Goal: Task Accomplishment & Management: Manage account settings

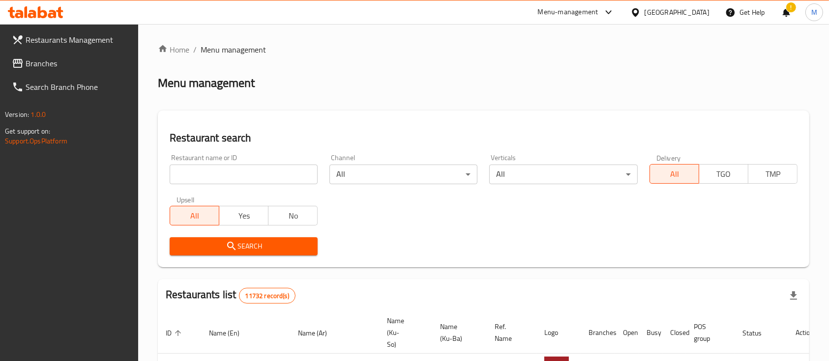
click at [215, 177] on input "search" at bounding box center [244, 175] width 148 height 20
type input "t"
click button "Search" at bounding box center [244, 246] width 148 height 18
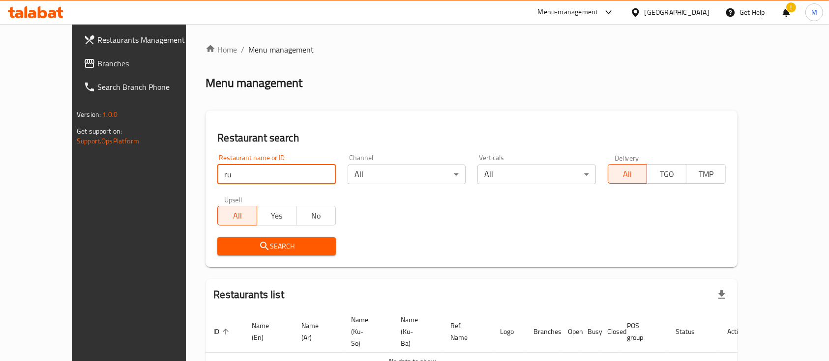
type input "rumman"
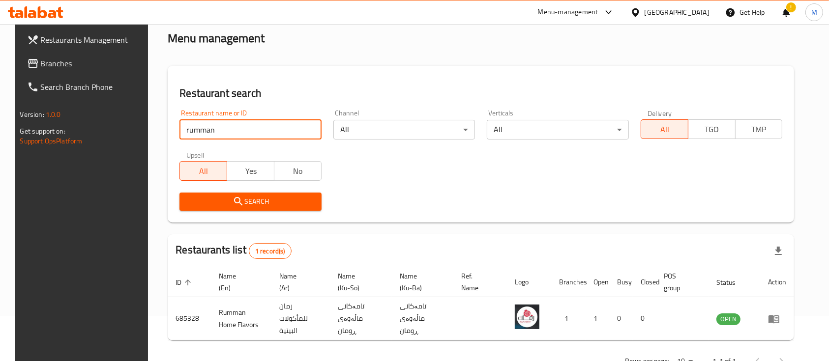
scroll to position [68, 0]
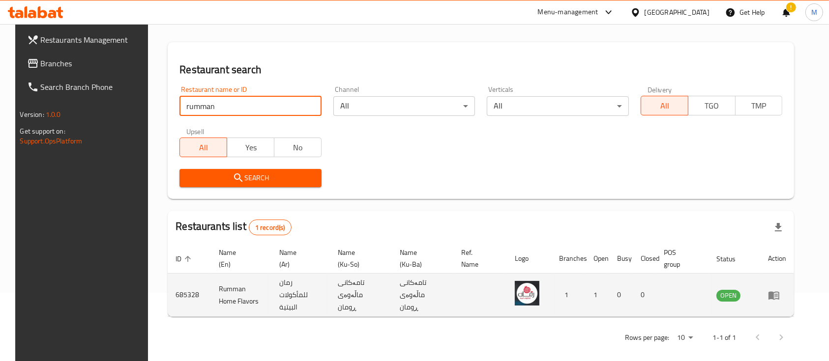
click at [780, 290] on icon "enhanced table" at bounding box center [774, 296] width 12 height 12
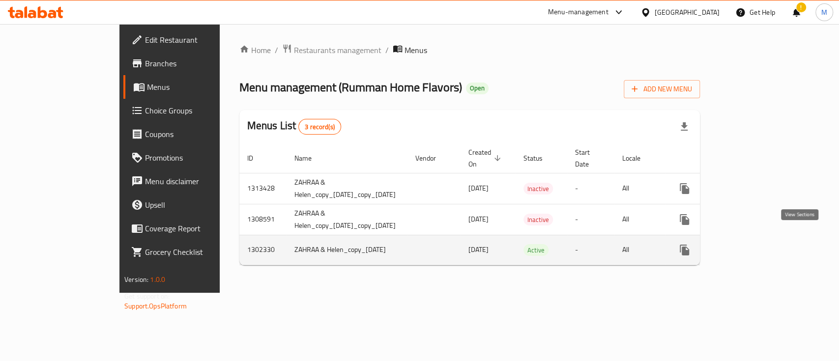
click at [760, 246] on icon "enhanced table" at bounding box center [755, 250] width 9 height 9
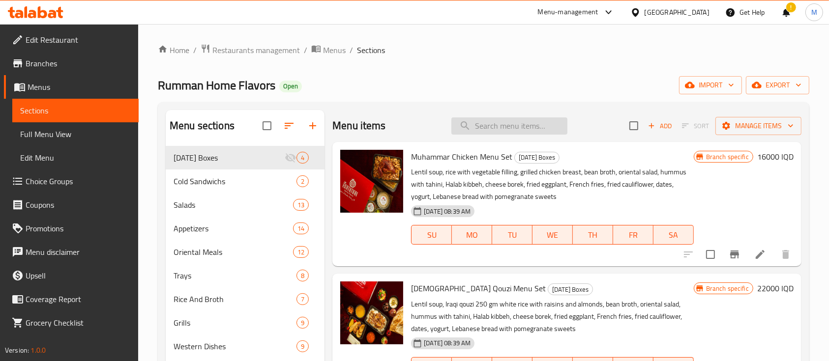
click at [522, 130] on input "search" at bounding box center [509, 126] width 116 height 17
type input "j"
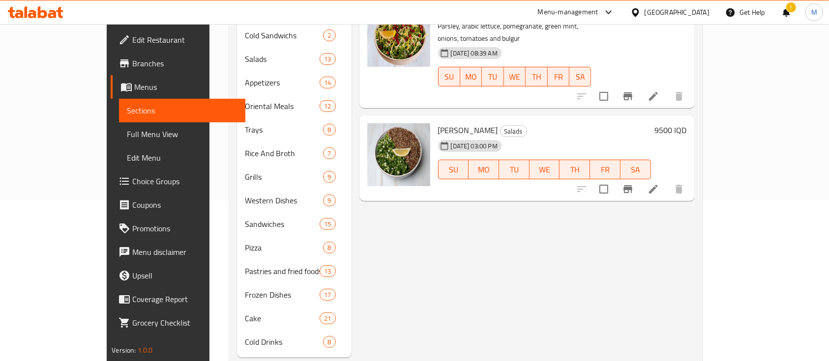
scroll to position [104, 0]
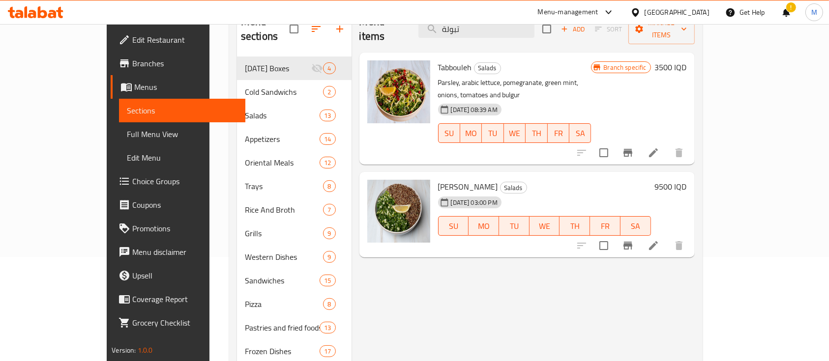
type input "تبولة"
click at [659, 147] on icon at bounding box center [654, 153] width 12 height 12
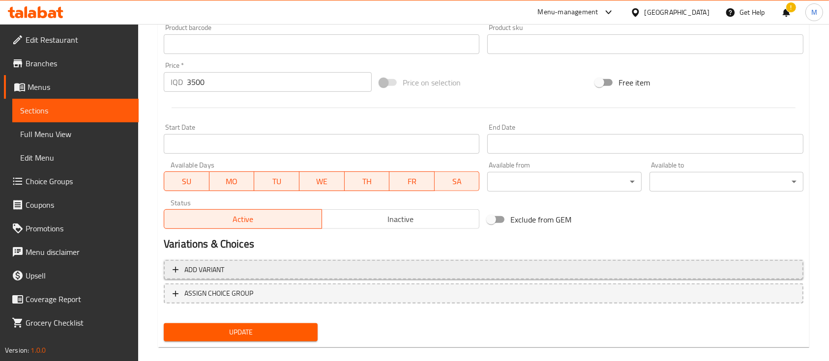
scroll to position [459, 0]
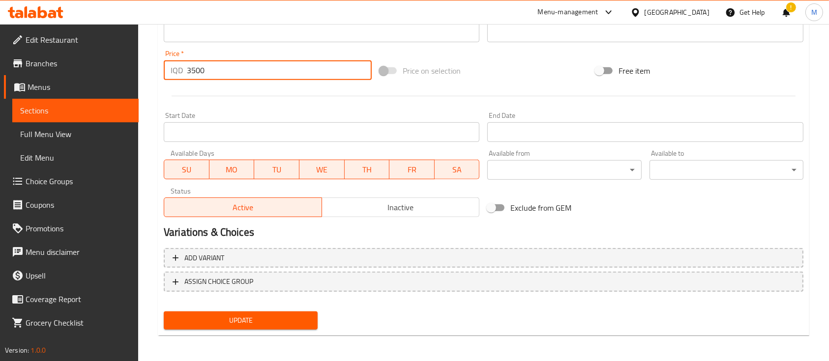
drag, startPoint x: 214, startPoint y: 71, endPoint x: 37, endPoint y: 101, distance: 179.4
type input "7500"
click at [231, 315] on span "Update" at bounding box center [241, 321] width 138 height 12
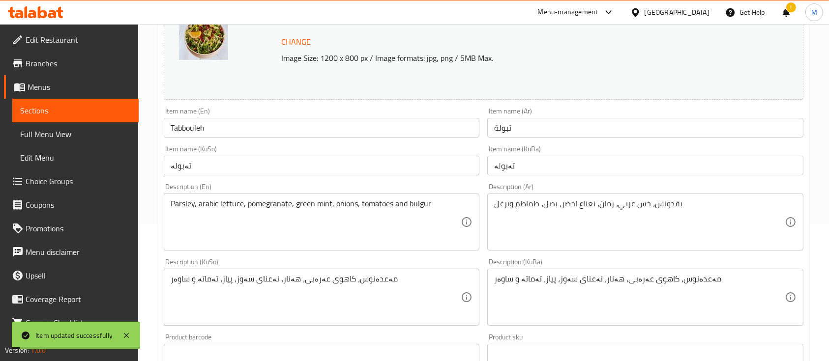
scroll to position [0, 0]
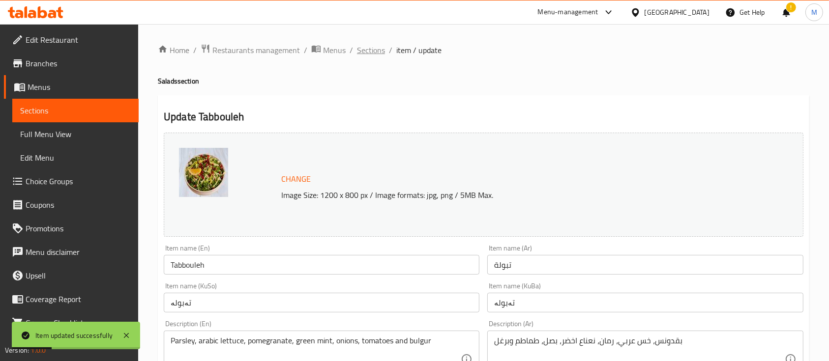
click at [359, 48] on span "Sections" at bounding box center [371, 50] width 28 height 12
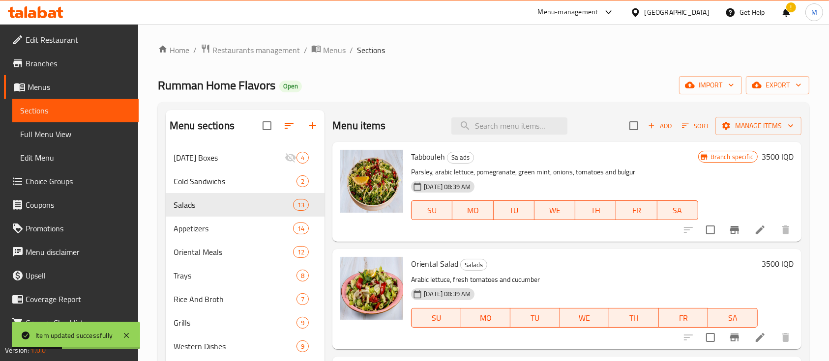
click at [501, 136] on div "Menu items Add Sort Manage items" at bounding box center [566, 126] width 469 height 32
click at [724, 236] on button "Branch-specific-item" at bounding box center [735, 230] width 24 height 24
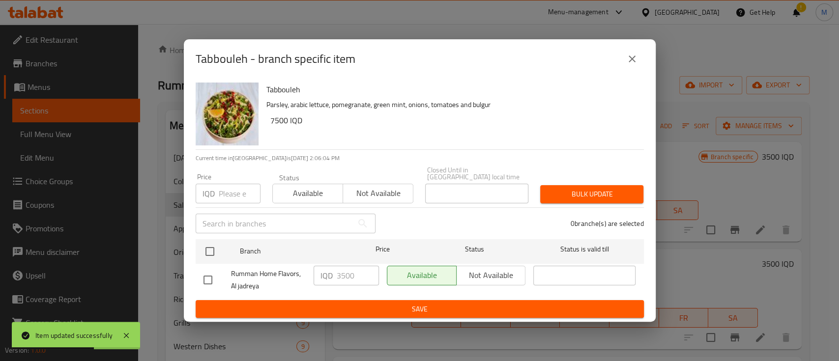
click at [216, 278] on input "checkbox" at bounding box center [208, 280] width 21 height 21
checkbox input "true"
drag, startPoint x: 338, startPoint y: 273, endPoint x: 327, endPoint y: 273, distance: 10.8
click at [327, 273] on div "IQD 3500 ​" at bounding box center [346, 276] width 65 height 20
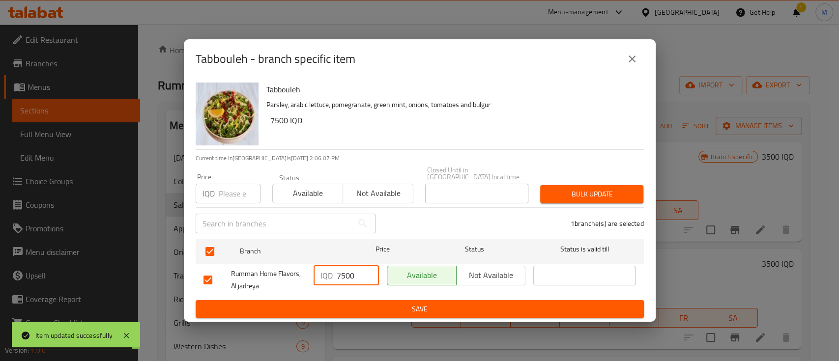
type input "7500"
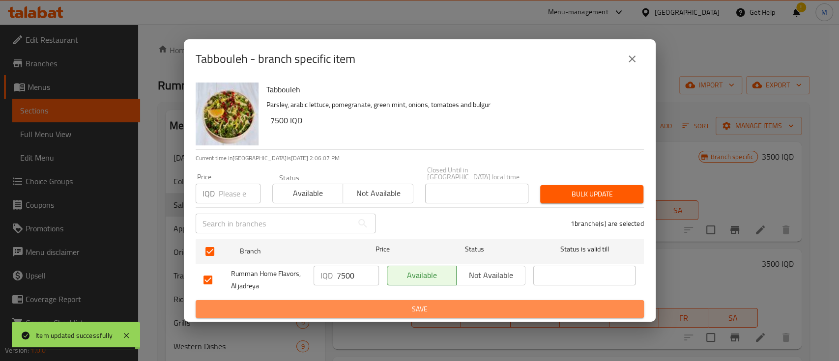
click at [385, 310] on span "Save" at bounding box center [420, 309] width 433 height 12
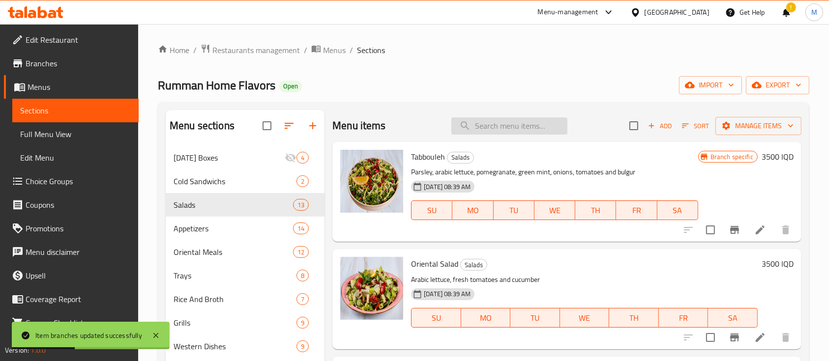
click at [494, 135] on div "Menu items Add Sort Manage items" at bounding box center [566, 126] width 469 height 32
click at [491, 121] on input "search" at bounding box center [509, 126] width 116 height 17
type input "م"
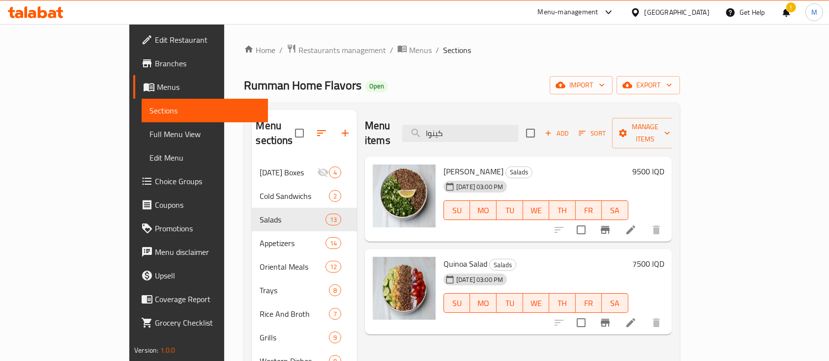
type input "كينوا"
click at [637, 317] on icon at bounding box center [631, 323] width 12 height 12
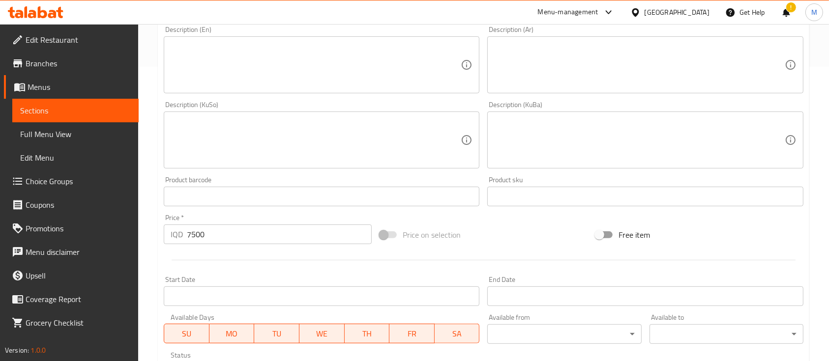
scroll to position [393, 0]
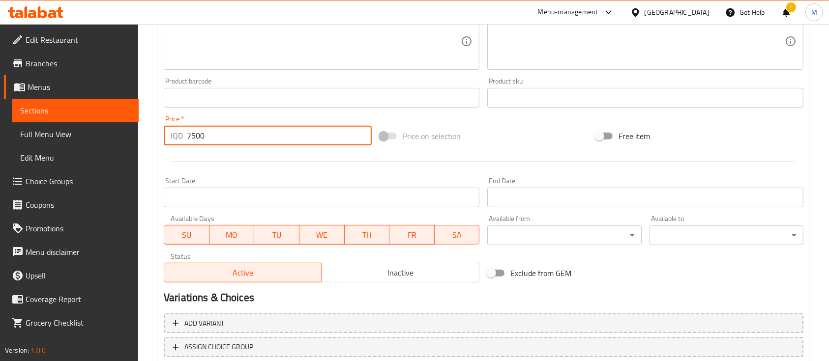
drag, startPoint x: 192, startPoint y: 136, endPoint x: 189, endPoint y: 141, distance: 5.1
click at [185, 136] on div "IQD 7500 Price *" at bounding box center [268, 136] width 208 height 20
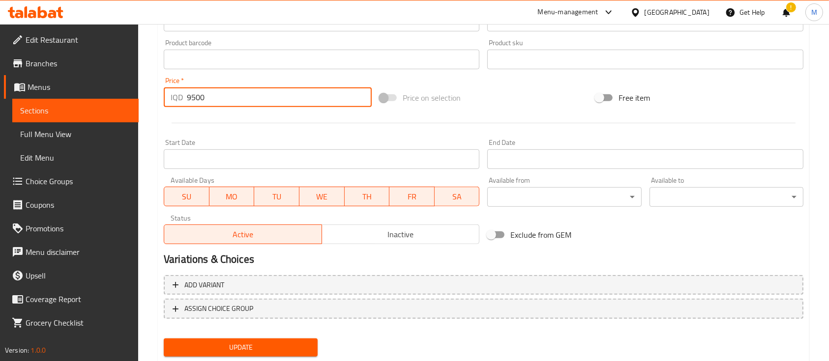
scroll to position [460, 0]
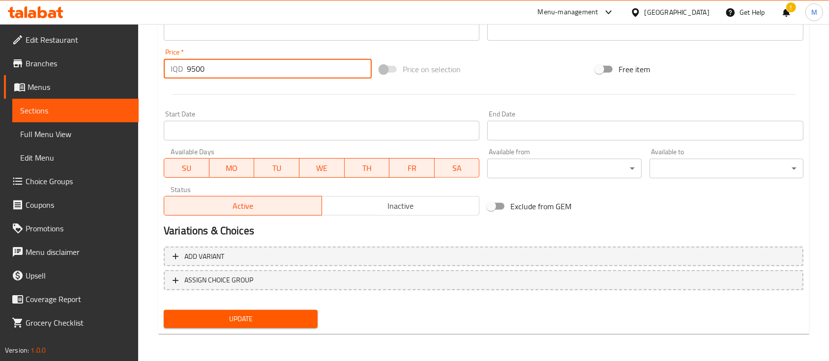
type input "9500"
click at [291, 304] on div "Add variant ASSIGN CHOICE GROUP" at bounding box center [484, 275] width 648 height 64
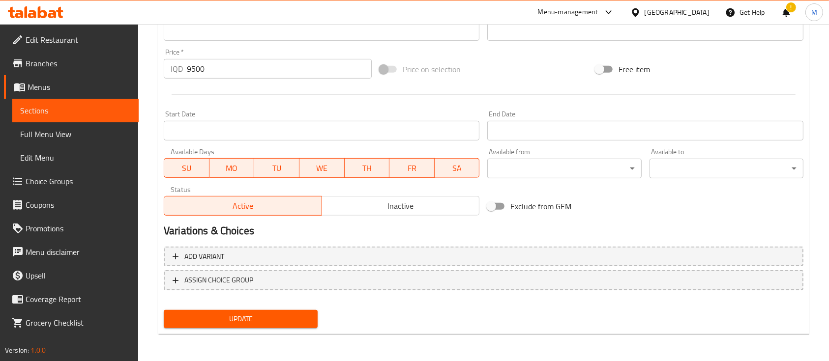
click at [292, 311] on button "Update" at bounding box center [241, 319] width 154 height 18
click at [236, 317] on span "Update" at bounding box center [241, 319] width 138 height 12
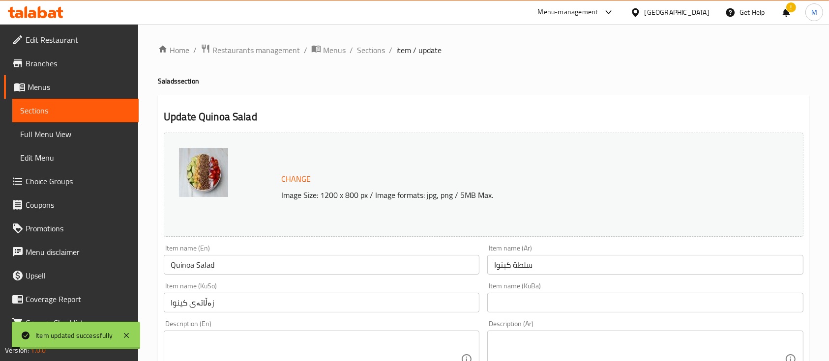
scroll to position [0, 0]
click at [254, 44] on span "Restaurants management" at bounding box center [256, 50] width 88 height 12
